Goal: Find specific page/section: Find specific page/section

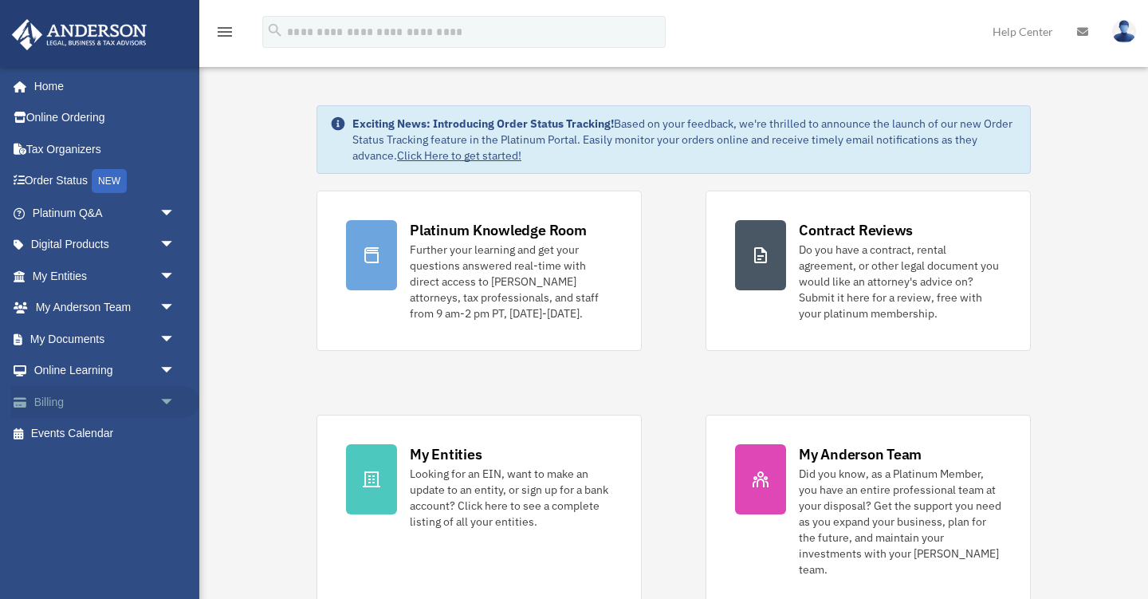
click at [45, 397] on link "Billing arrow_drop_down" at bounding box center [105, 402] width 188 height 32
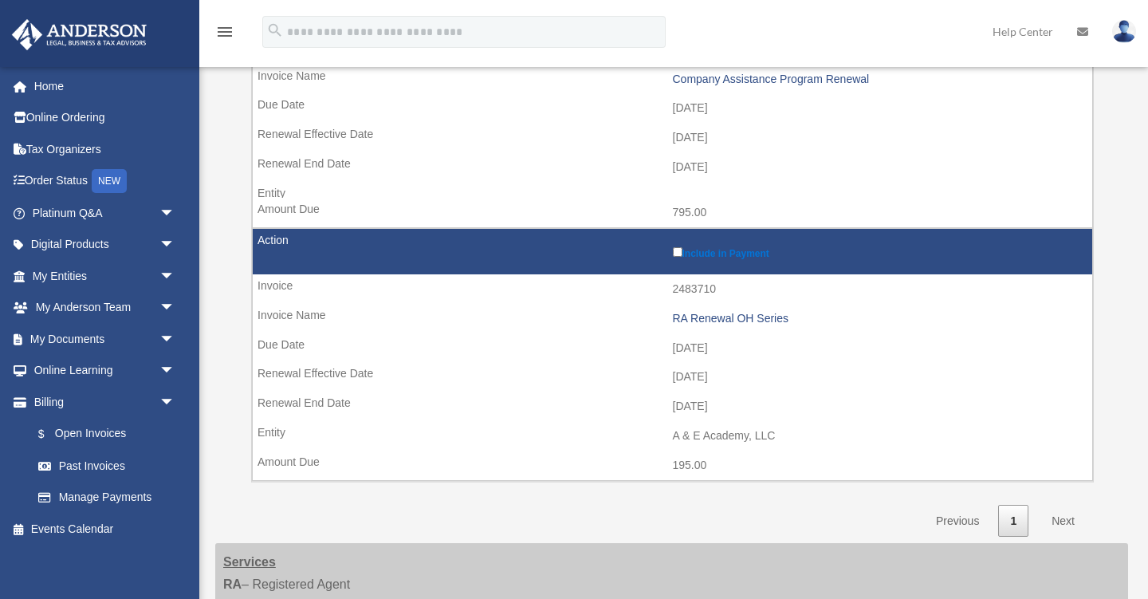
scroll to position [295, 0]
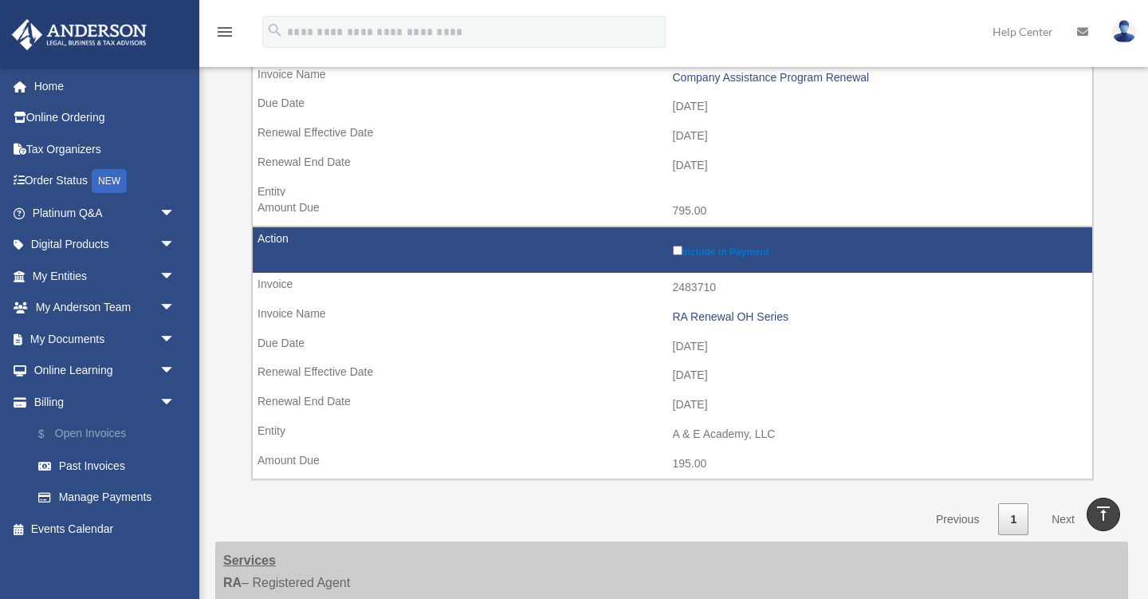
click at [109, 431] on link "$ Open Invoices" at bounding box center [110, 434] width 177 height 33
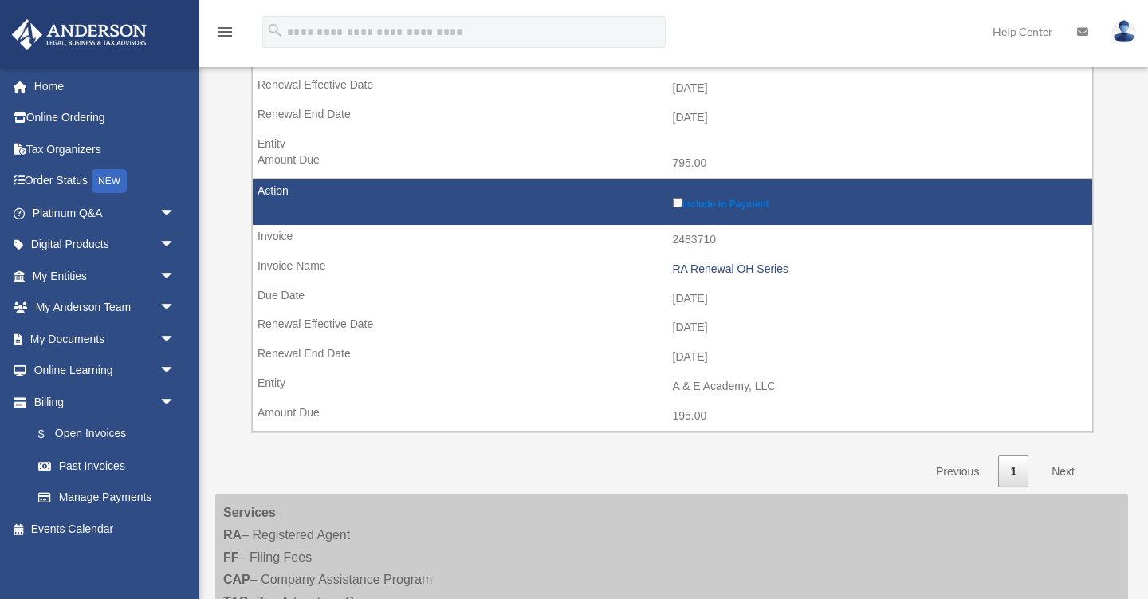
scroll to position [359, 0]
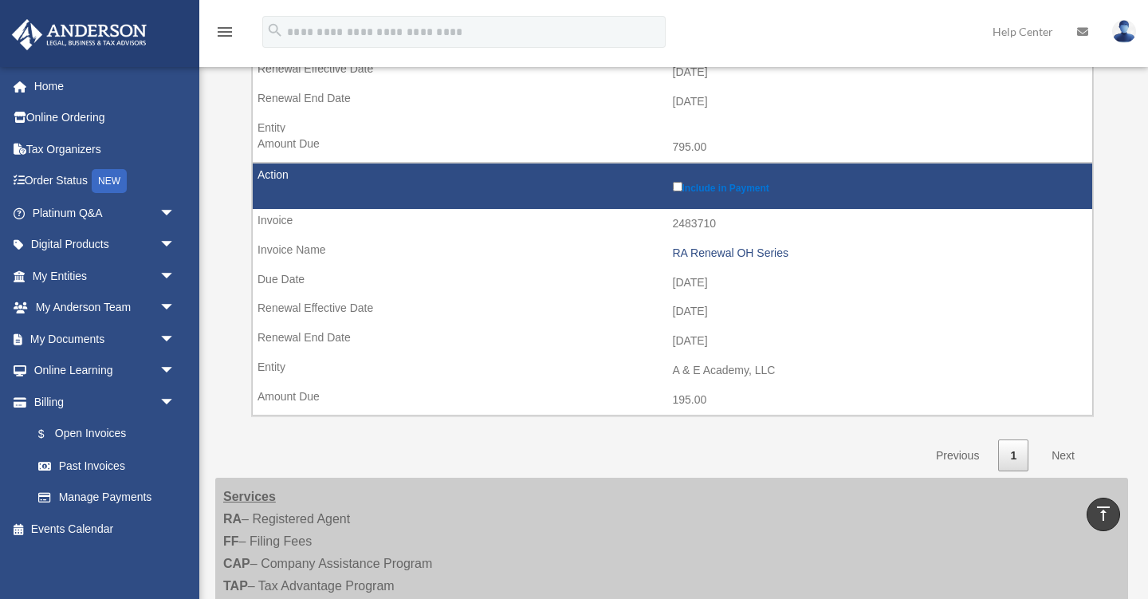
click at [1061, 441] on link "Next" at bounding box center [1062, 455] width 47 height 33
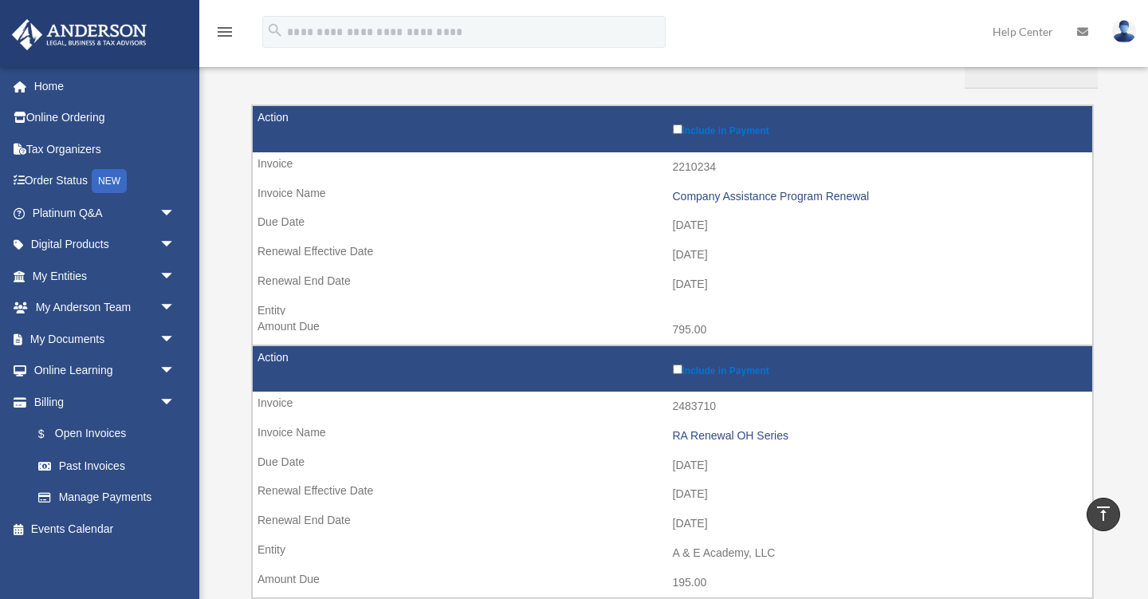
scroll to position [169, 0]
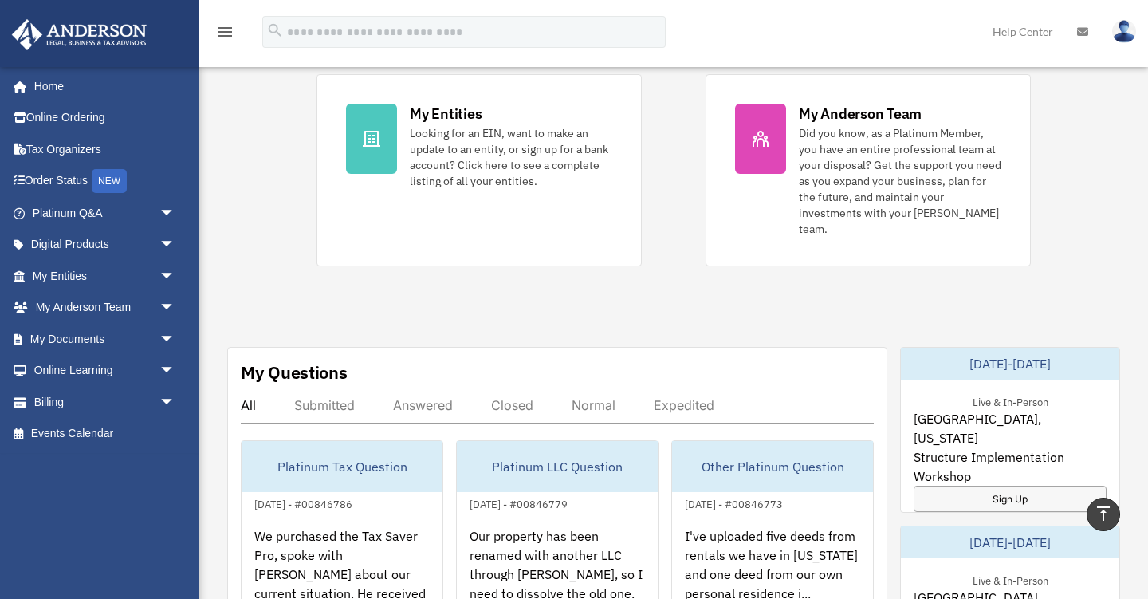
scroll to position [336, 0]
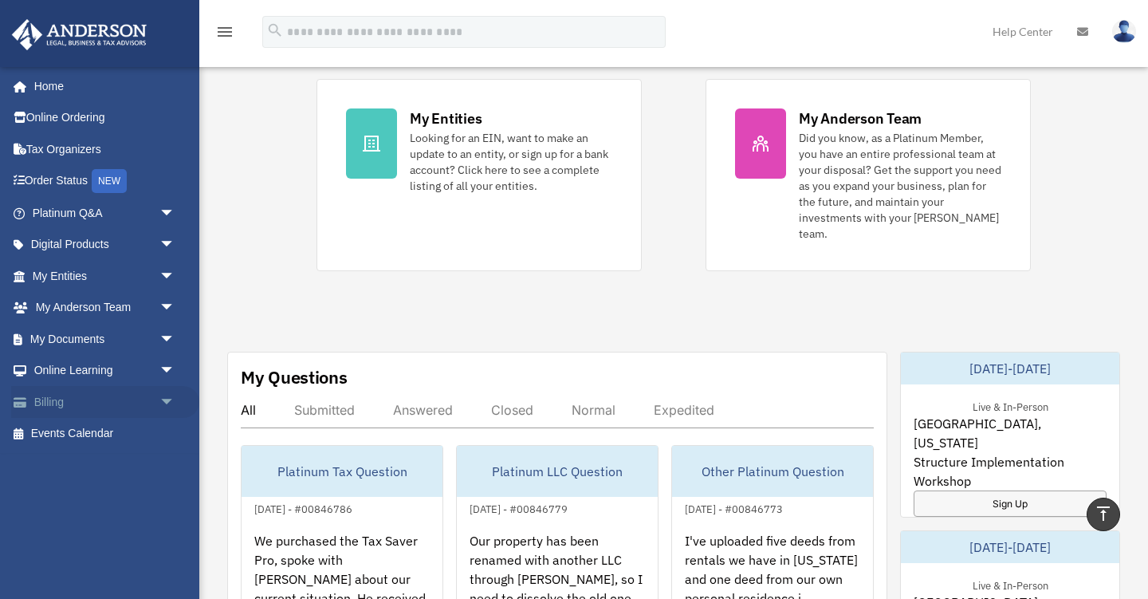
click at [62, 400] on link "Billing arrow_drop_down" at bounding box center [105, 402] width 188 height 32
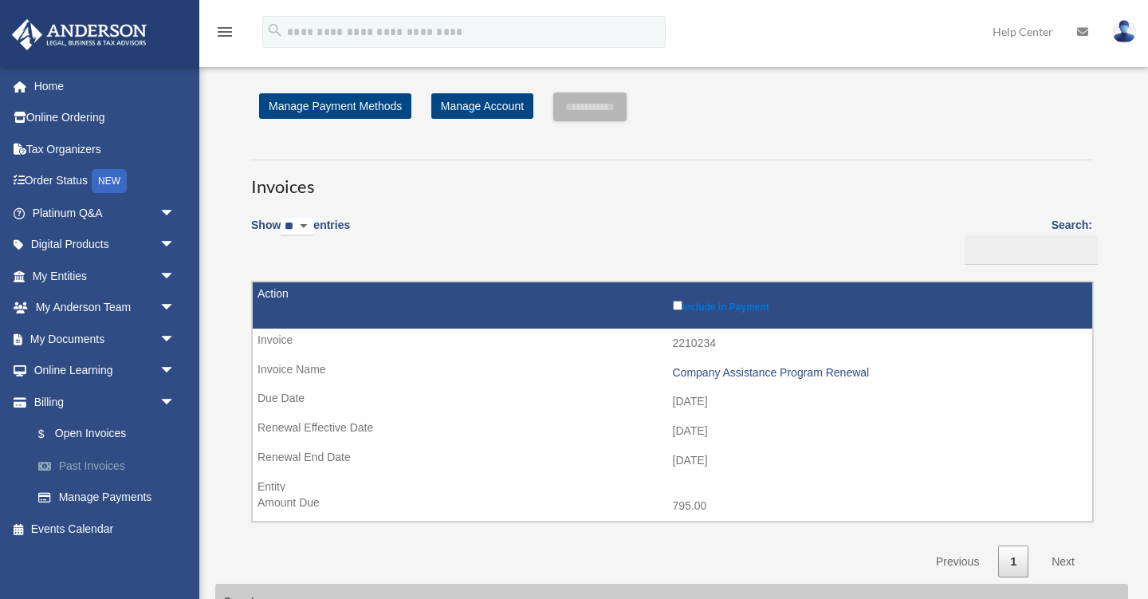
click at [88, 461] on link "Past Invoices" at bounding box center [110, 466] width 177 height 32
